Goal: Information Seeking & Learning: Learn about a topic

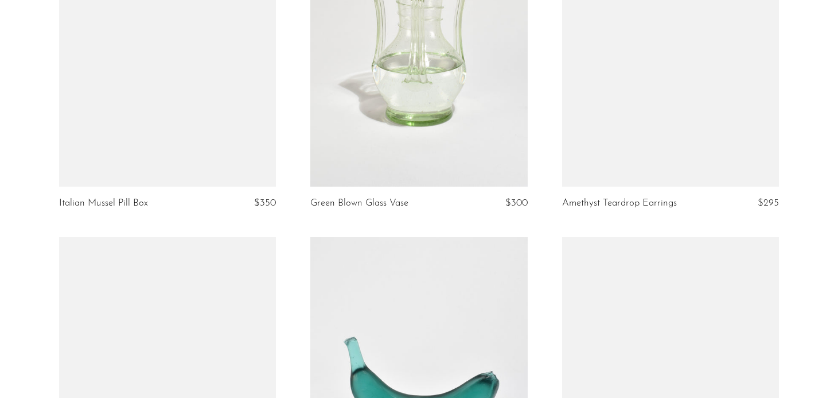
scroll to position [4251, 0]
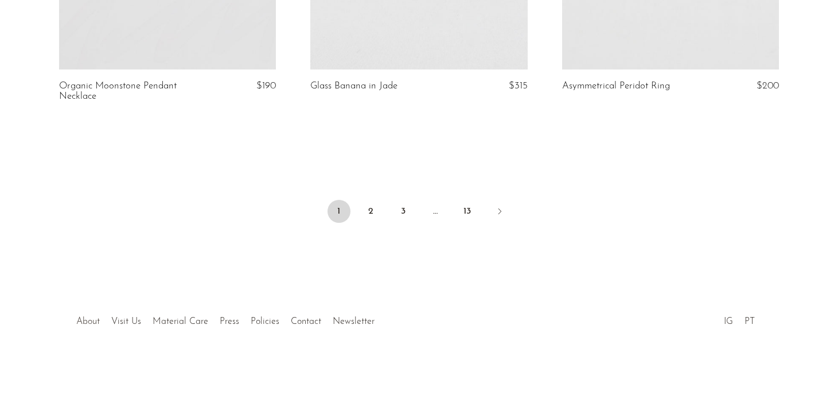
click at [83, 322] on link "About" at bounding box center [88, 321] width 24 height 9
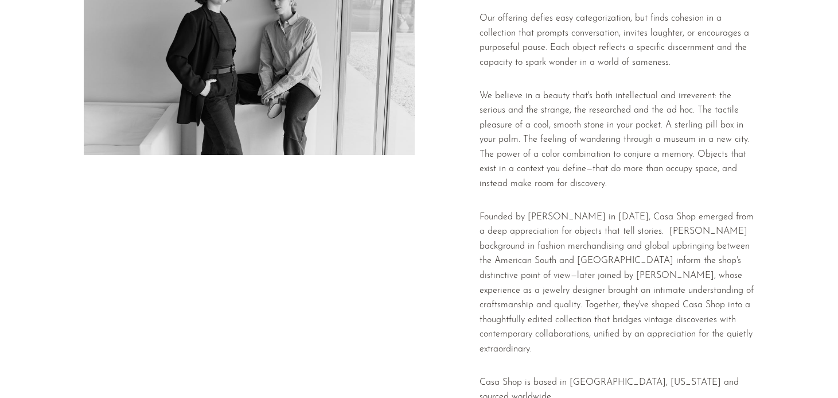
scroll to position [191, 0]
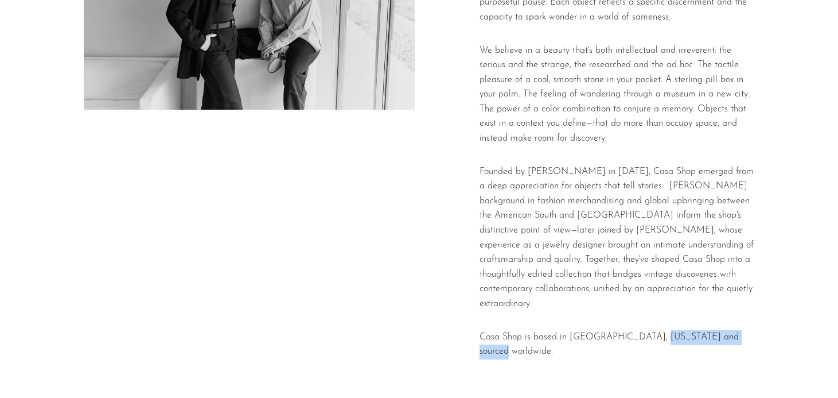
drag, startPoint x: 746, startPoint y: 316, endPoint x: 645, endPoint y: 322, distance: 101.8
click at [645, 330] on p "Casa Shop is based in [GEOGRAPHIC_DATA], [US_STATE] and sourced worldwide." at bounding box center [617, 344] width 274 height 29
click at [446, 316] on div at bounding box center [447, 128] width 48 height 479
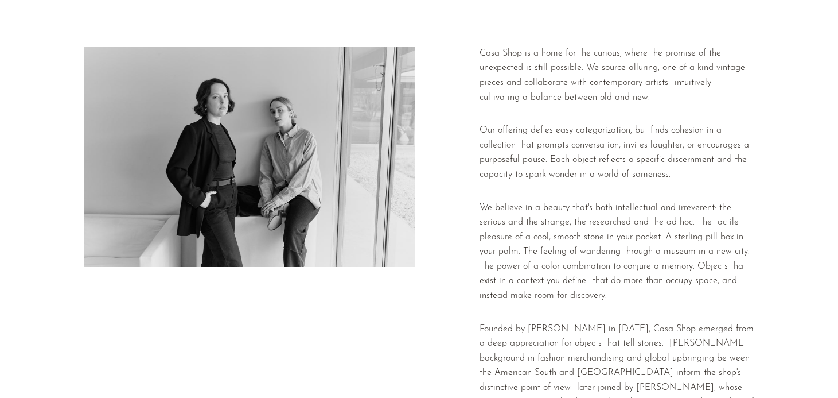
scroll to position [0, 0]
